Goal: Transaction & Acquisition: Purchase product/service

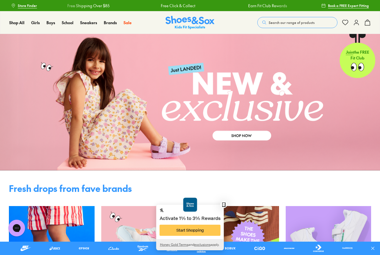
click at [96, 92] on span "[PERSON_NAME] [PERSON_NAME]" at bounding box center [97, 89] width 58 height 13
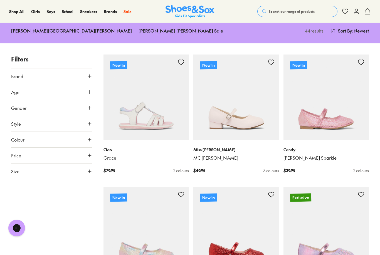
scroll to position [86, 0]
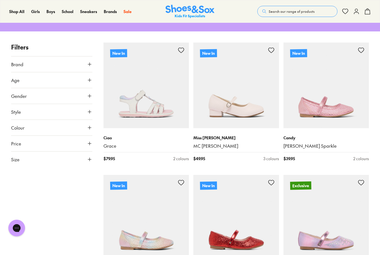
click at [257, 101] on img at bounding box center [236, 86] width 86 height 86
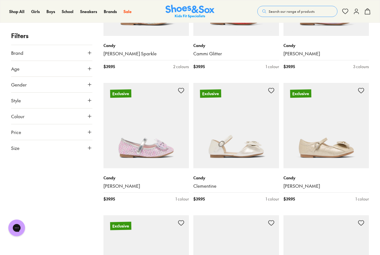
scroll to position [328, 0]
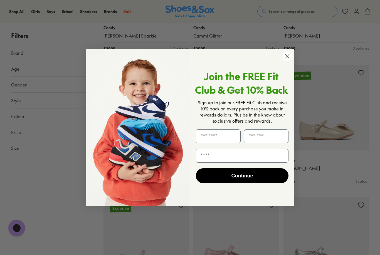
click at [291, 61] on icon "Close dialog" at bounding box center [288, 56] width 10 height 10
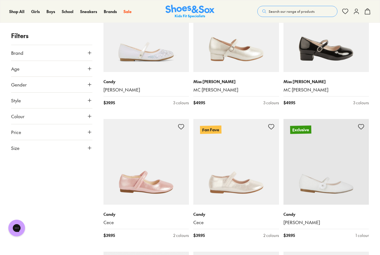
scroll to position [687, 0]
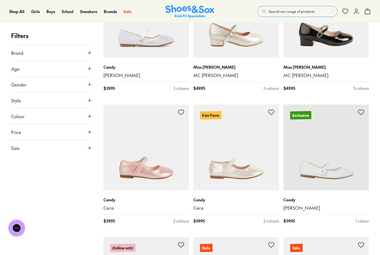
click at [349, 141] on img at bounding box center [327, 148] width 86 height 86
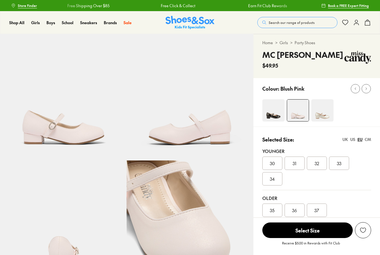
select select "*"
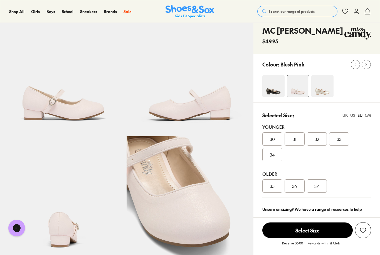
scroll to position [18, 0]
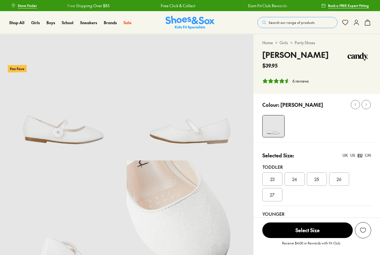
select select "*"
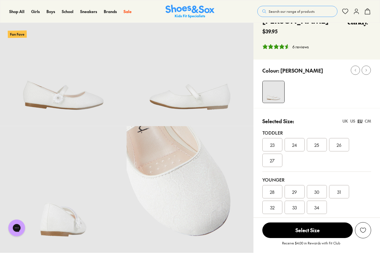
scroll to position [16, 0]
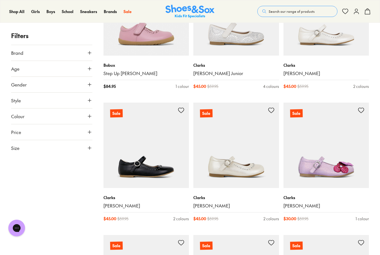
scroll to position [908, 0]
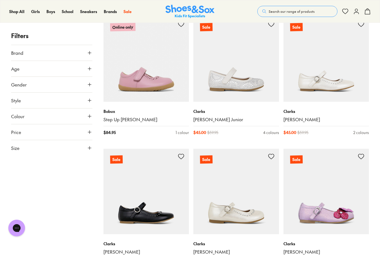
click at [352, 67] on img at bounding box center [327, 59] width 86 height 86
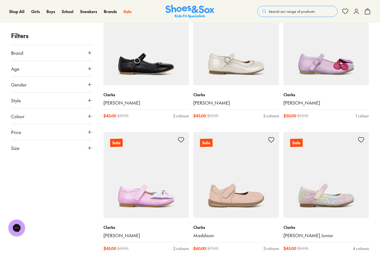
scroll to position [1075, 0]
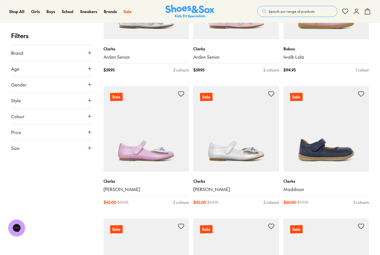
scroll to position [1639, 0]
click at [265, 132] on img at bounding box center [236, 129] width 86 height 86
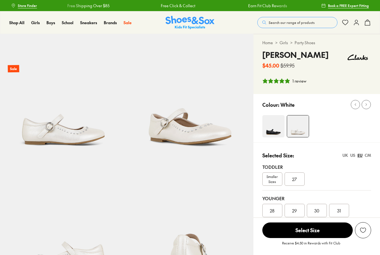
select select "*"
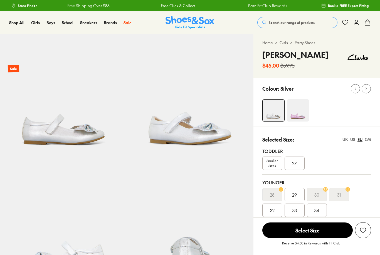
select select "*"
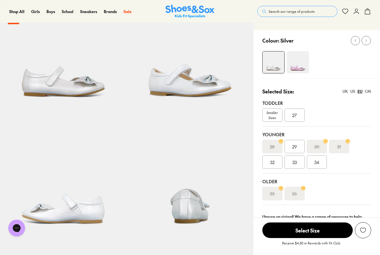
scroll to position [15, 0]
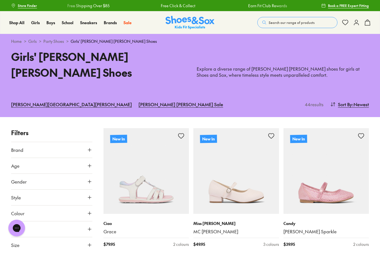
click at [56, 43] on link "Party Shoes" at bounding box center [53, 41] width 21 height 6
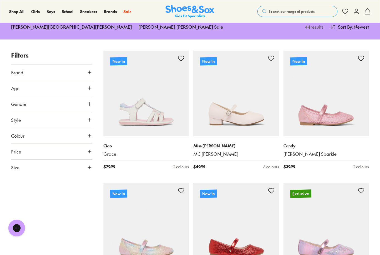
scroll to position [49, 0]
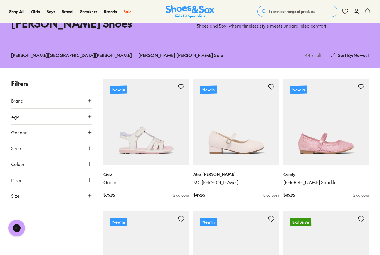
click at [351, 139] on img at bounding box center [327, 122] width 86 height 86
click at [353, 135] on img at bounding box center [327, 122] width 86 height 86
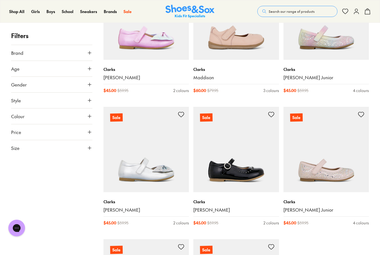
scroll to position [1225, 0]
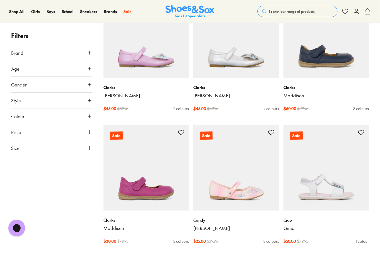
scroll to position [1733, 0]
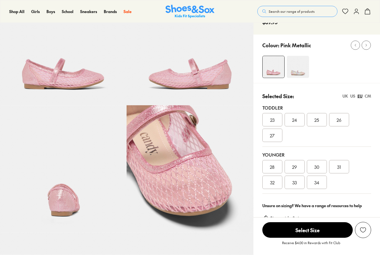
select select "*"
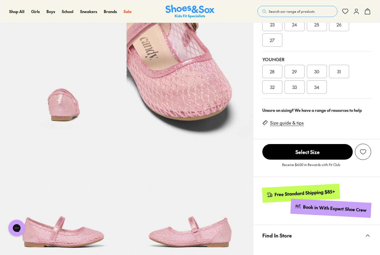
scroll to position [130, 0]
